Goal: Download file/media

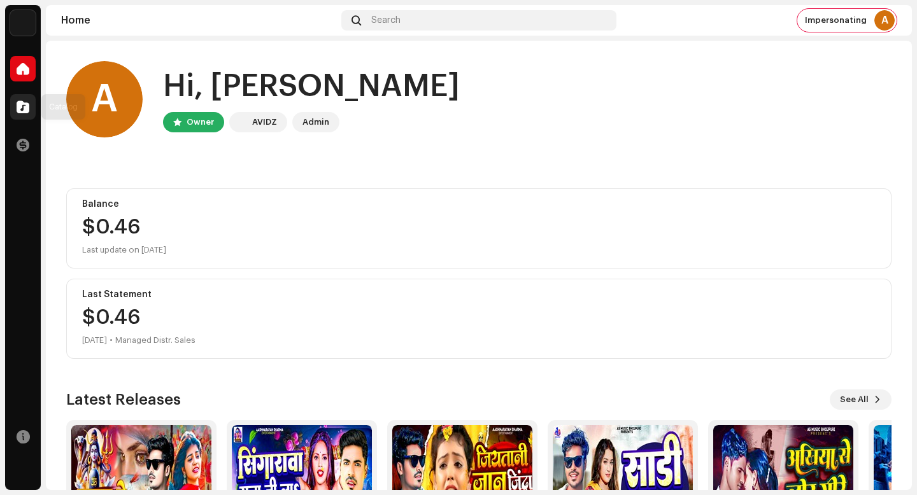
click at [29, 111] on span at bounding box center [23, 107] width 13 height 10
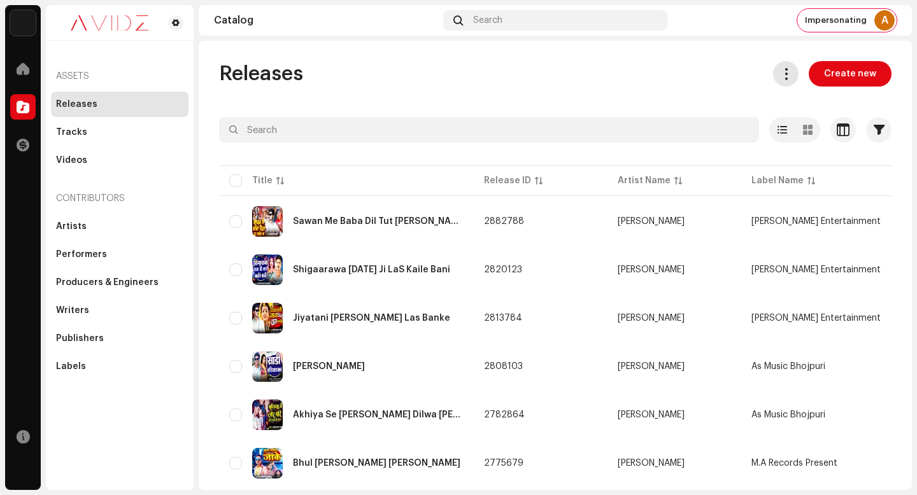
click at [777, 66] on button at bounding box center [785, 73] width 25 height 25
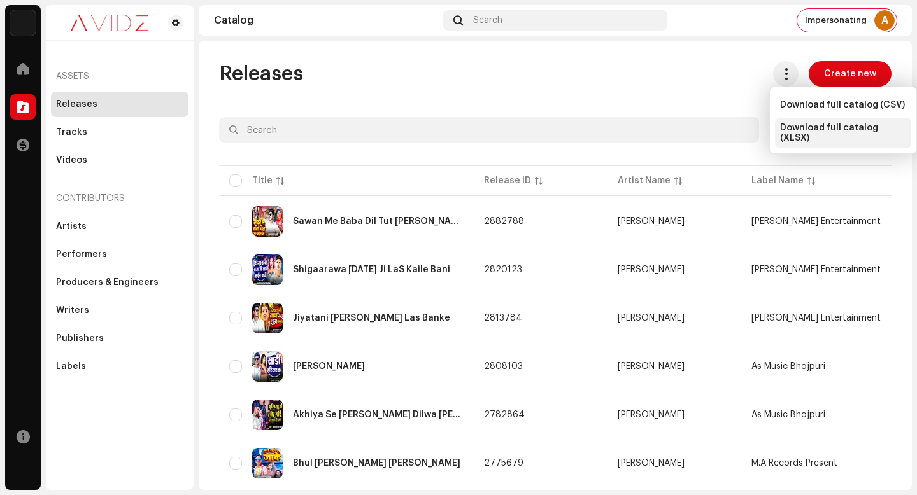
click at [821, 132] on span "Download full catalog (XLSX)" at bounding box center [843, 133] width 126 height 20
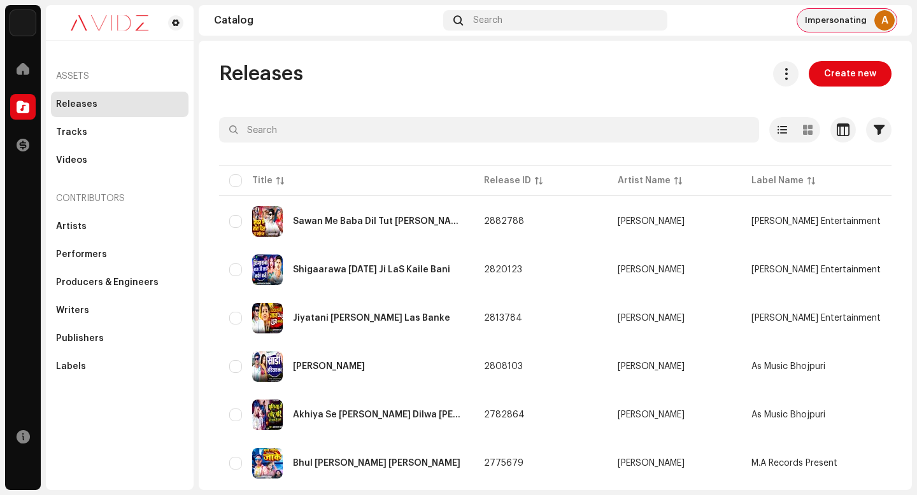
click at [855, 22] on span "Impersonating" at bounding box center [836, 20] width 62 height 10
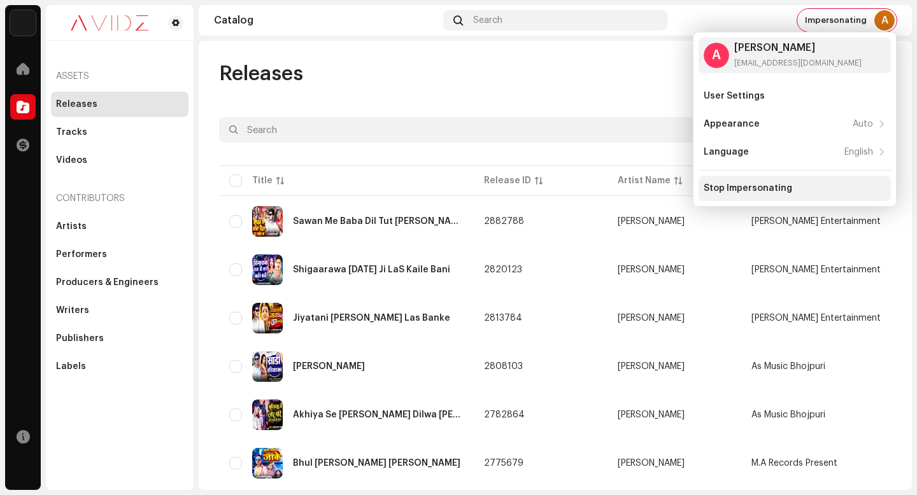
click at [861, 190] on div "Stop Impersonating" at bounding box center [794, 188] width 182 height 10
